Goal: Information Seeking & Learning: Learn about a topic

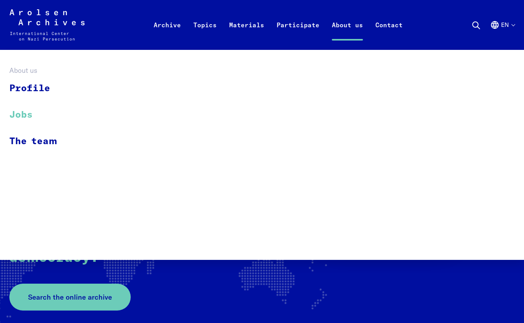
click at [24, 118] on link "Jobs" at bounding box center [38, 115] width 58 height 26
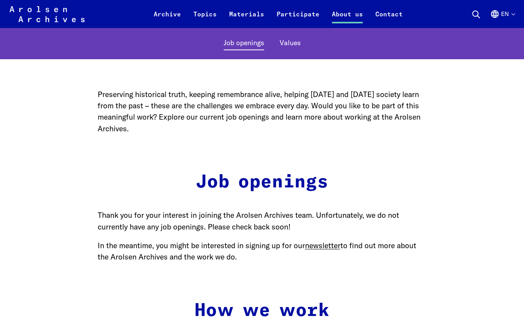
scroll to position [400, 0]
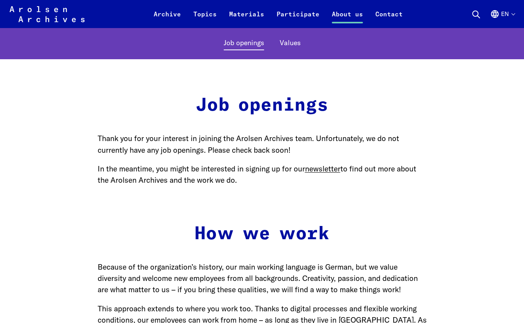
click at [217, 139] on p "Thank you for your interest in joining the Arolsen Archives team. Unfortunately…" at bounding box center [262, 144] width 329 height 23
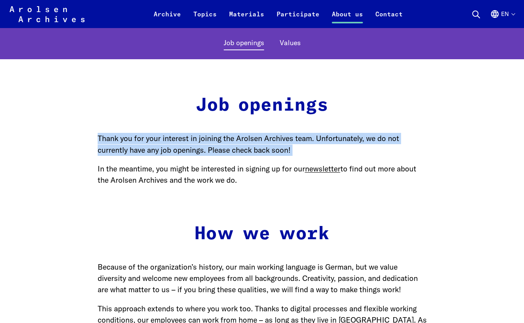
click at [217, 139] on p "Thank you for your interest in joining the Arolsen Archives team. Unfortunately…" at bounding box center [262, 144] width 329 height 23
click at [230, 142] on p "Thank you for your interest in joining the Arolsen Archives team. Unfortunately…" at bounding box center [262, 144] width 329 height 23
